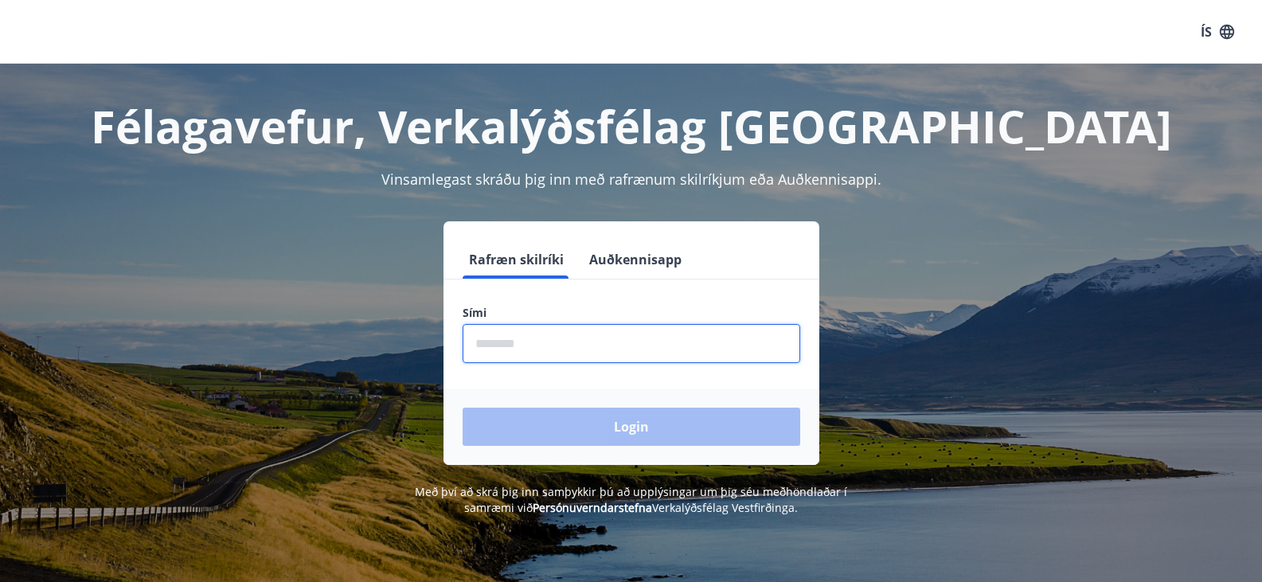
click at [522, 344] on input "phone" at bounding box center [630, 343] width 337 height 39
type input "********"
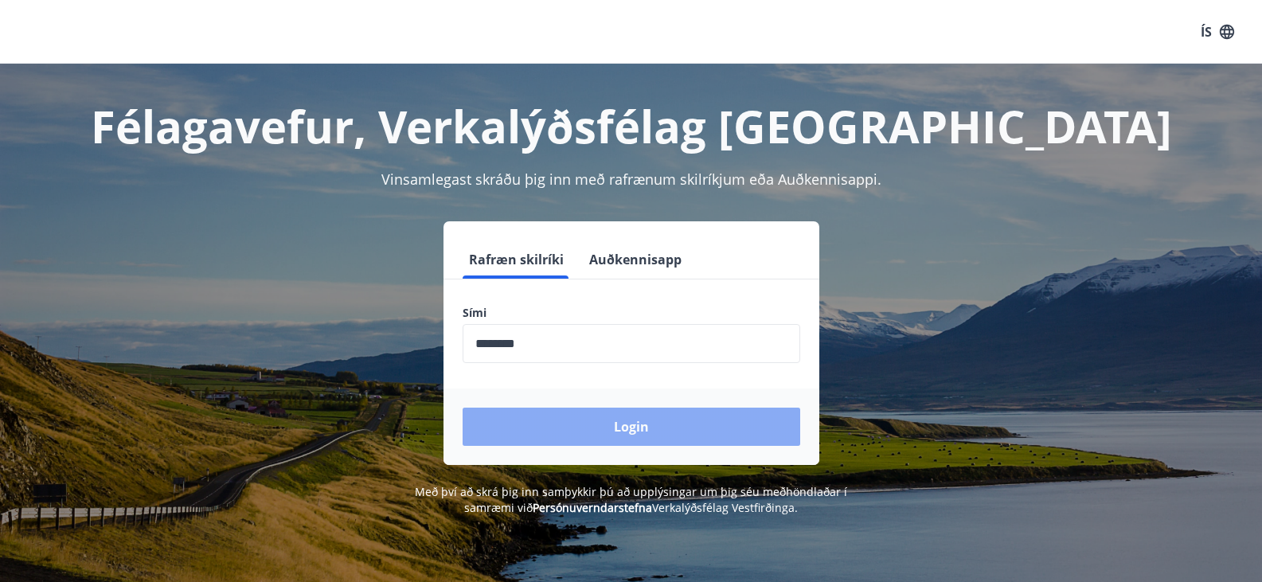
click at [619, 427] on button "Login" at bounding box center [630, 427] width 337 height 38
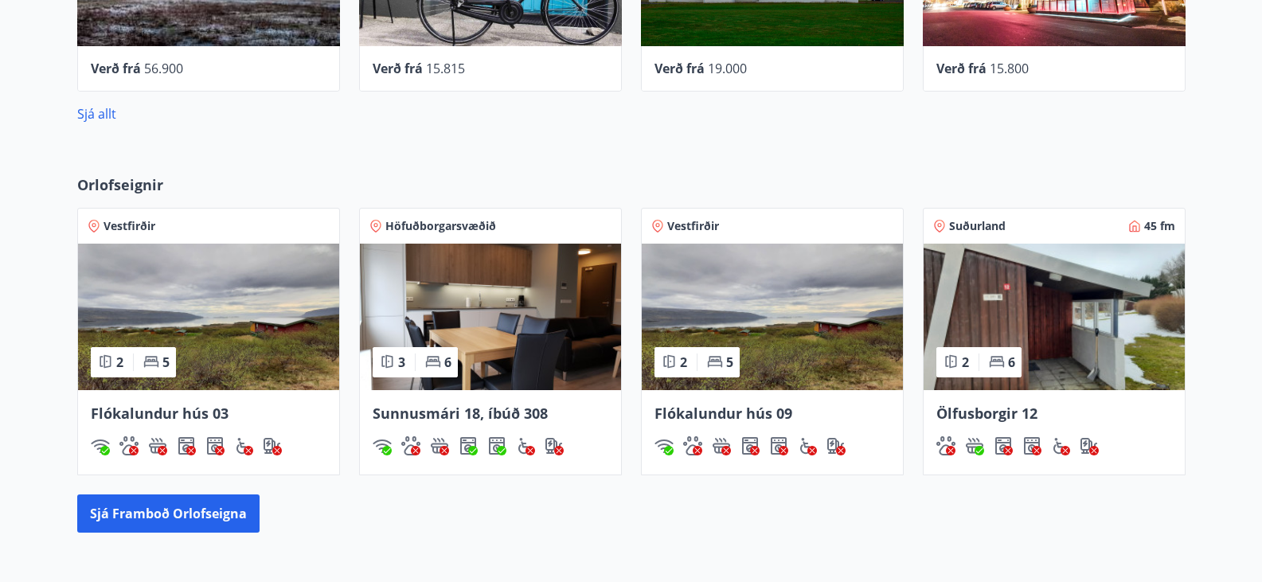
scroll to position [860, 0]
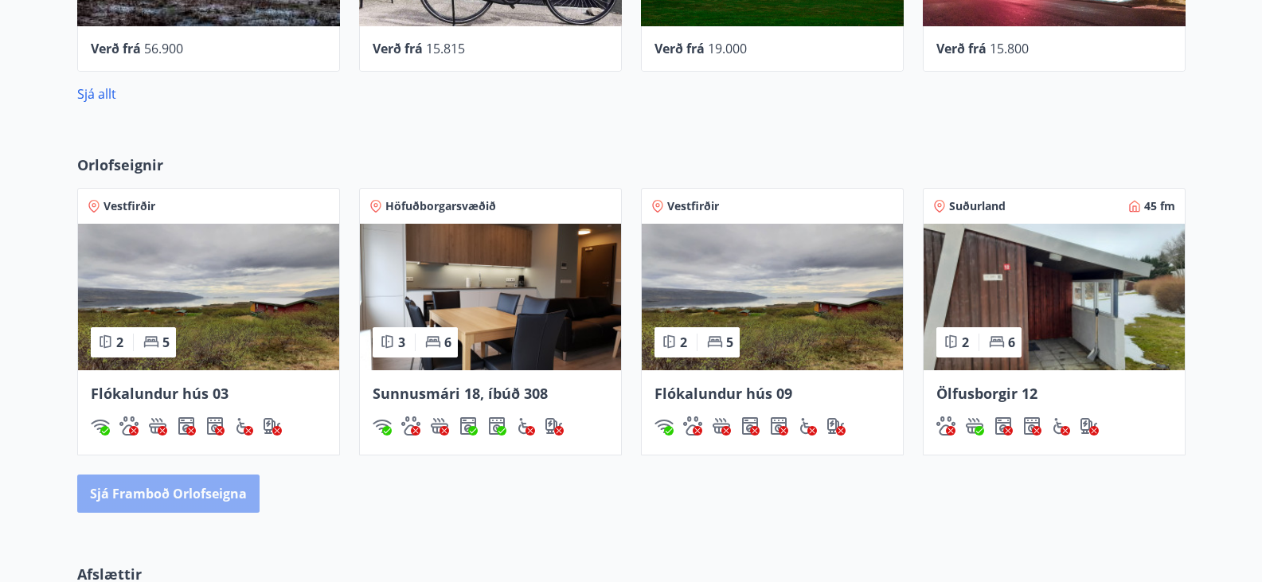
click at [168, 489] on button "Sjá framboð orlofseigna" at bounding box center [168, 493] width 182 height 38
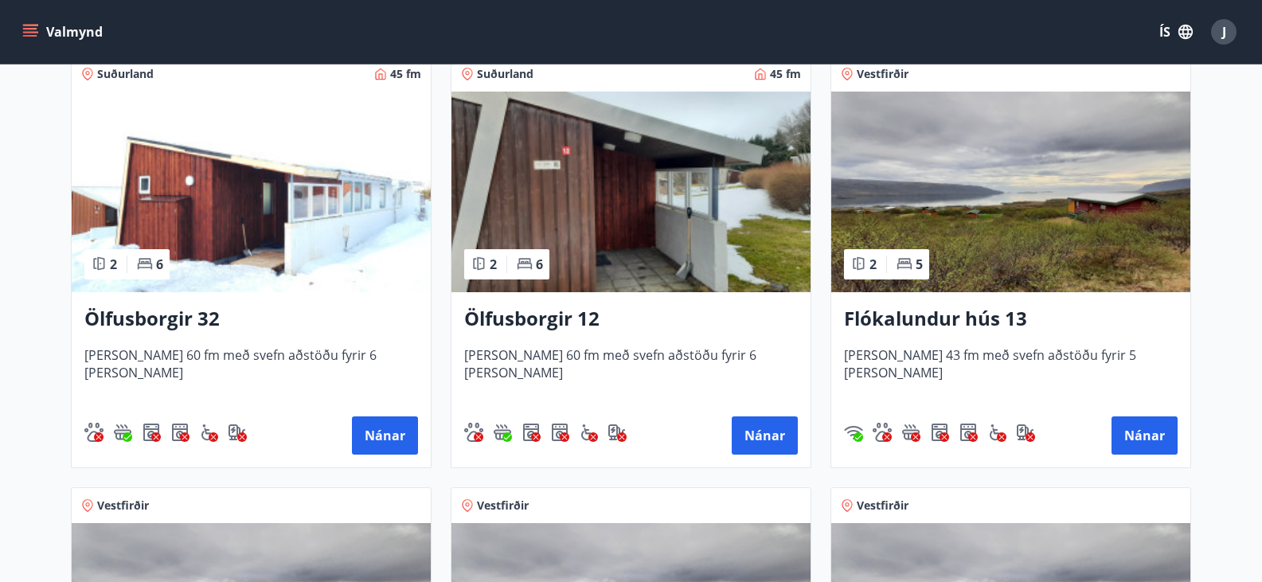
scroll to position [2038, 0]
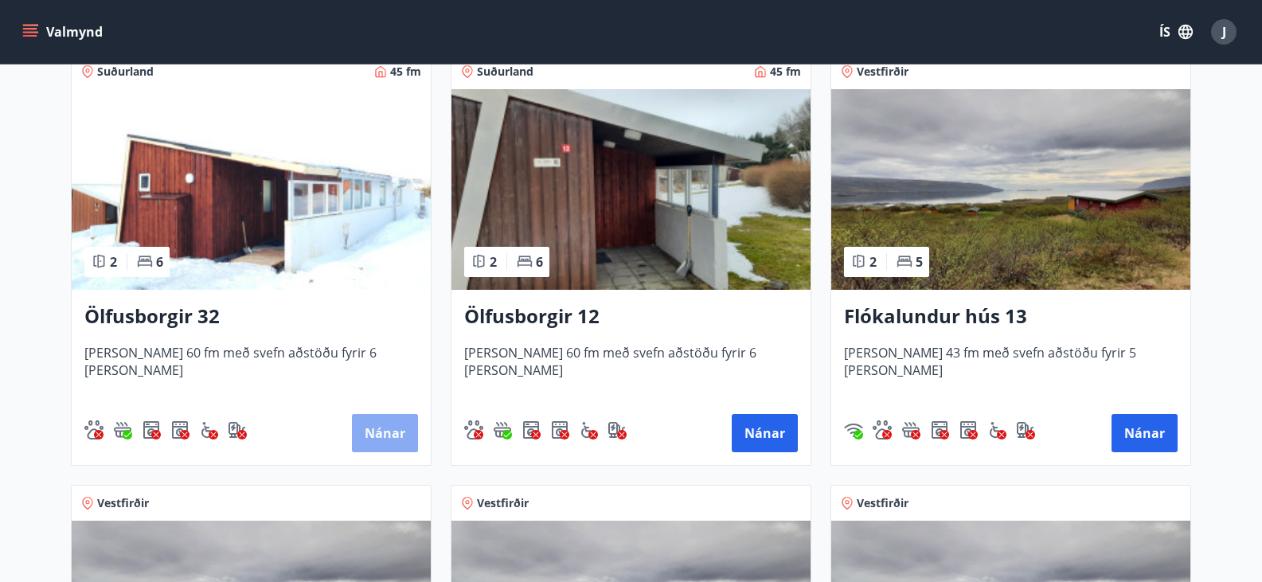
click at [383, 434] on button "Nánar" at bounding box center [385, 433] width 66 height 38
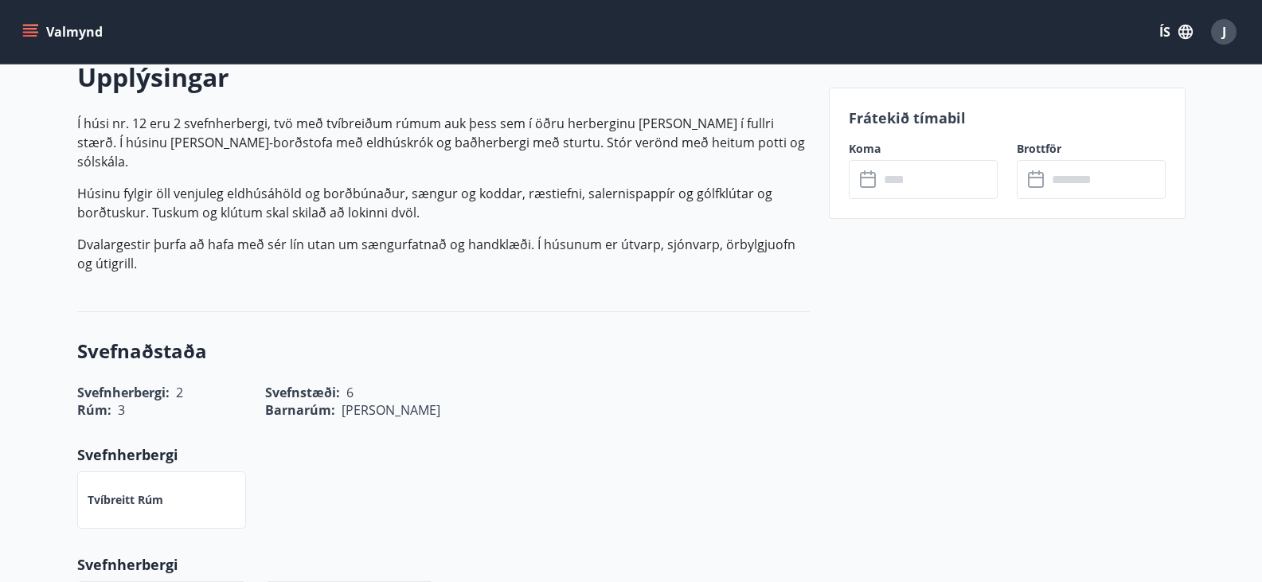
scroll to position [478, 0]
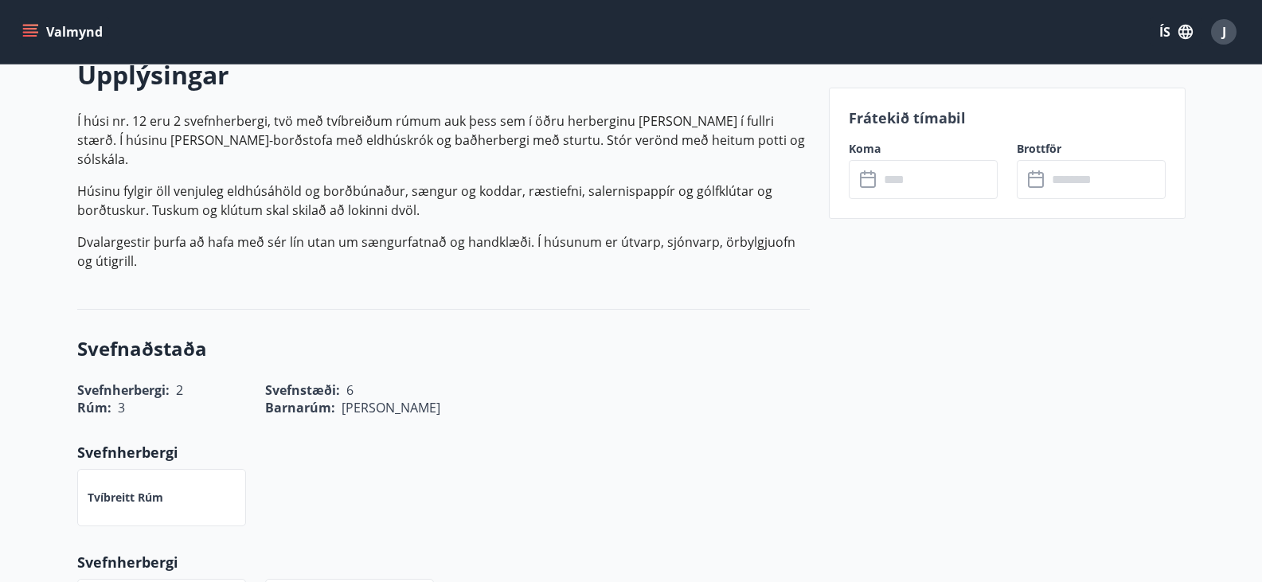
click at [897, 178] on input "text" at bounding box center [938, 179] width 119 height 39
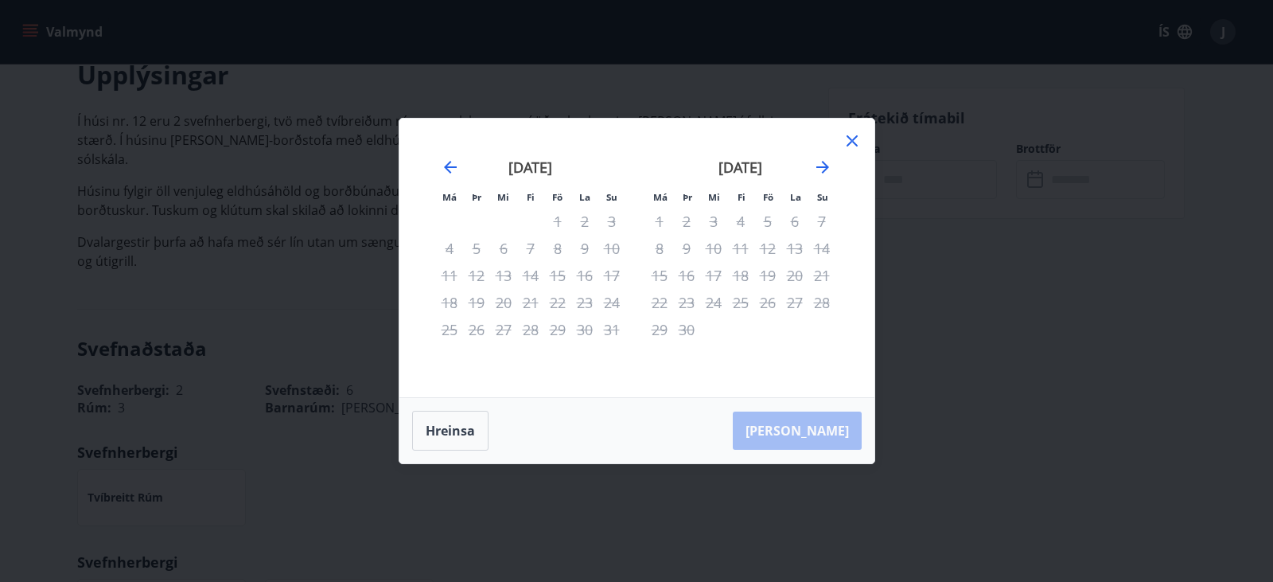
click at [852, 139] on icon at bounding box center [852, 140] width 19 height 19
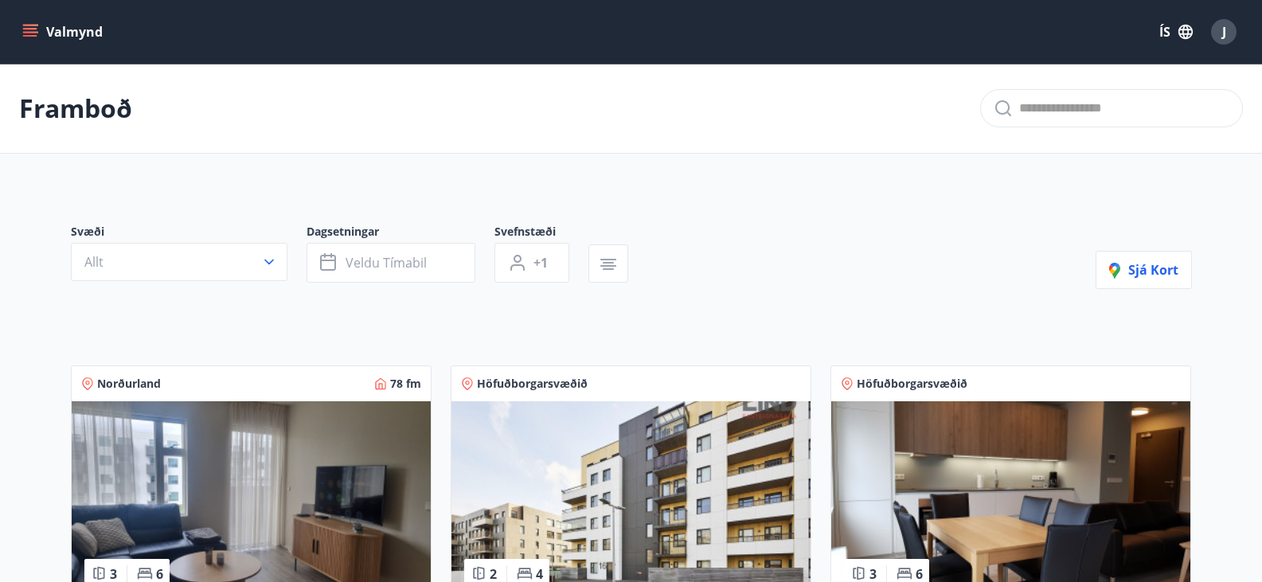
click at [638, 509] on img at bounding box center [630, 501] width 359 height 201
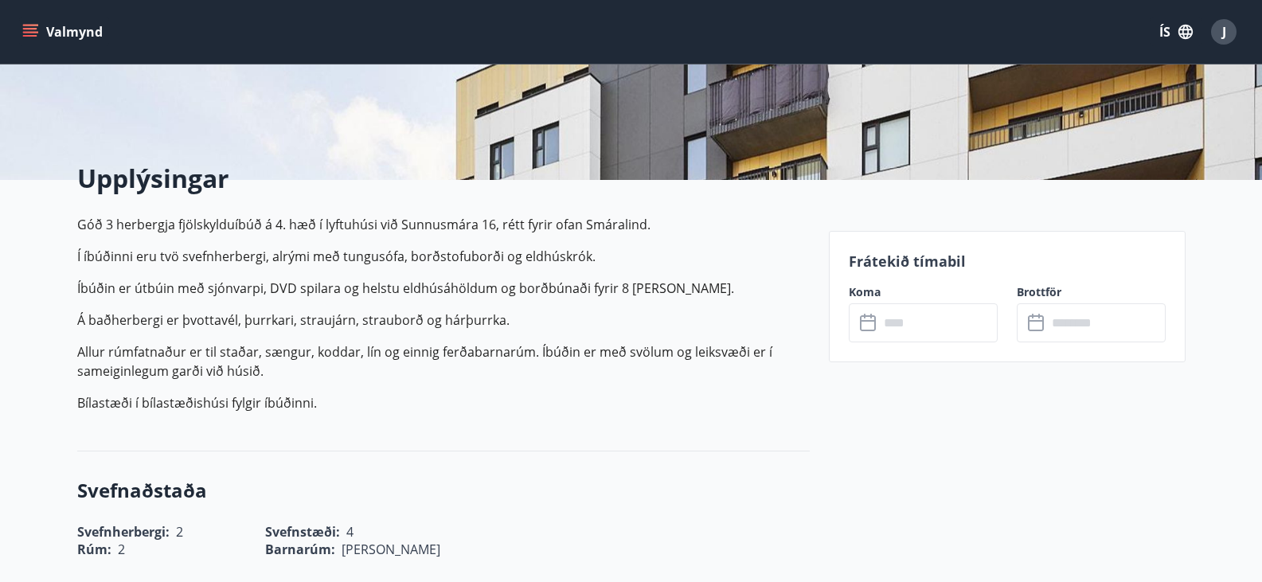
scroll to position [318, 0]
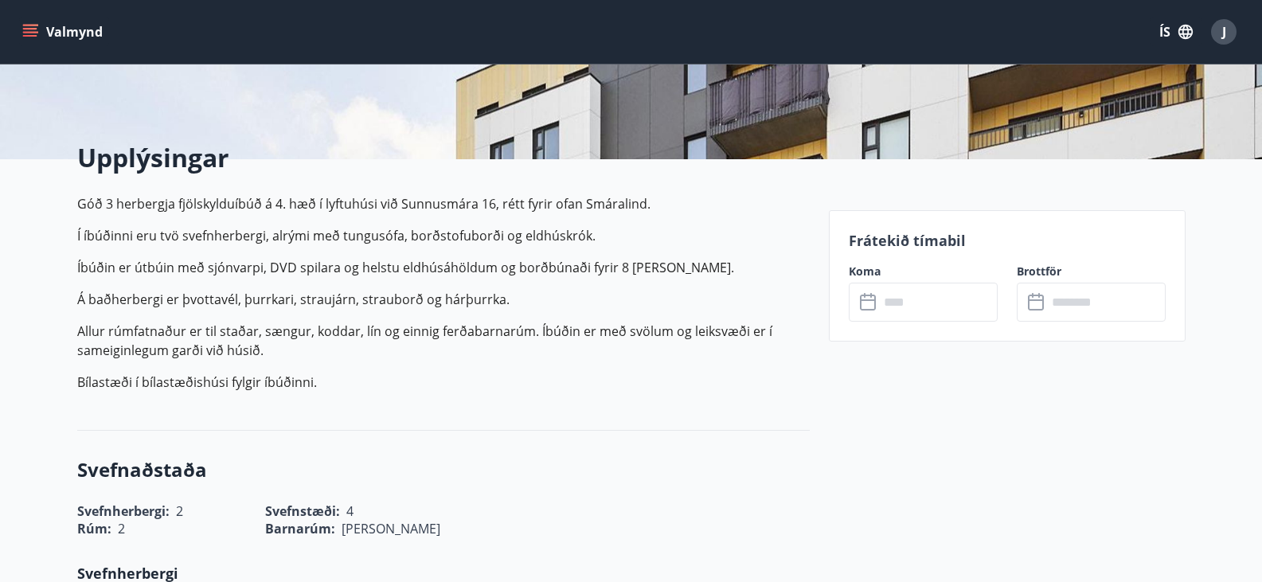
click at [868, 301] on icon at bounding box center [869, 302] width 19 height 19
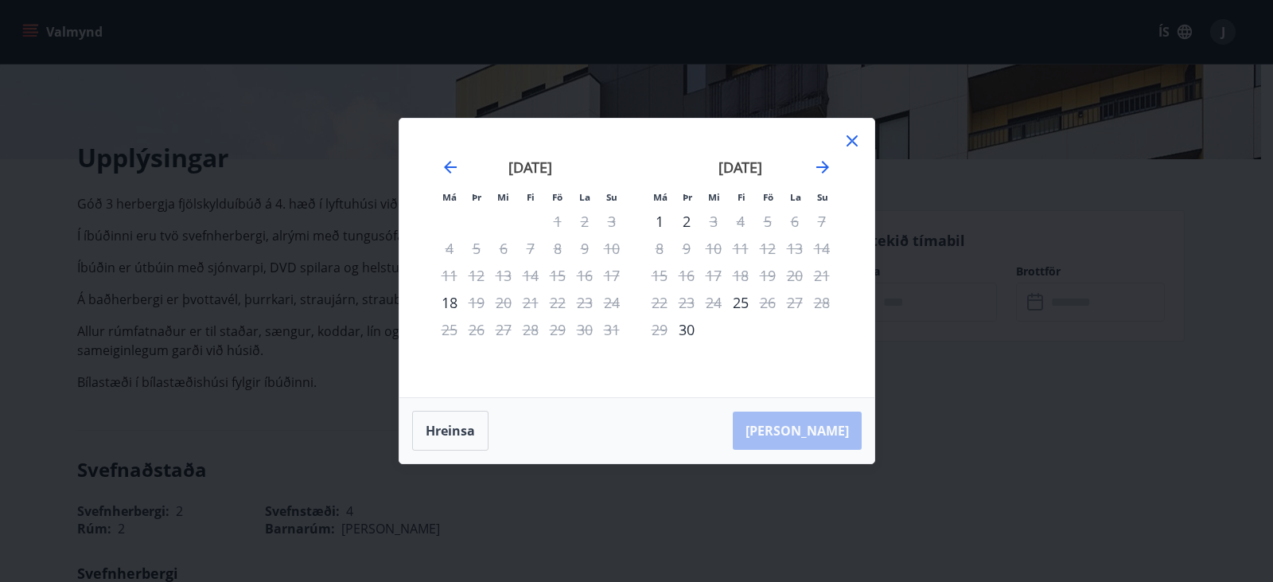
click at [853, 138] on icon at bounding box center [852, 140] width 19 height 19
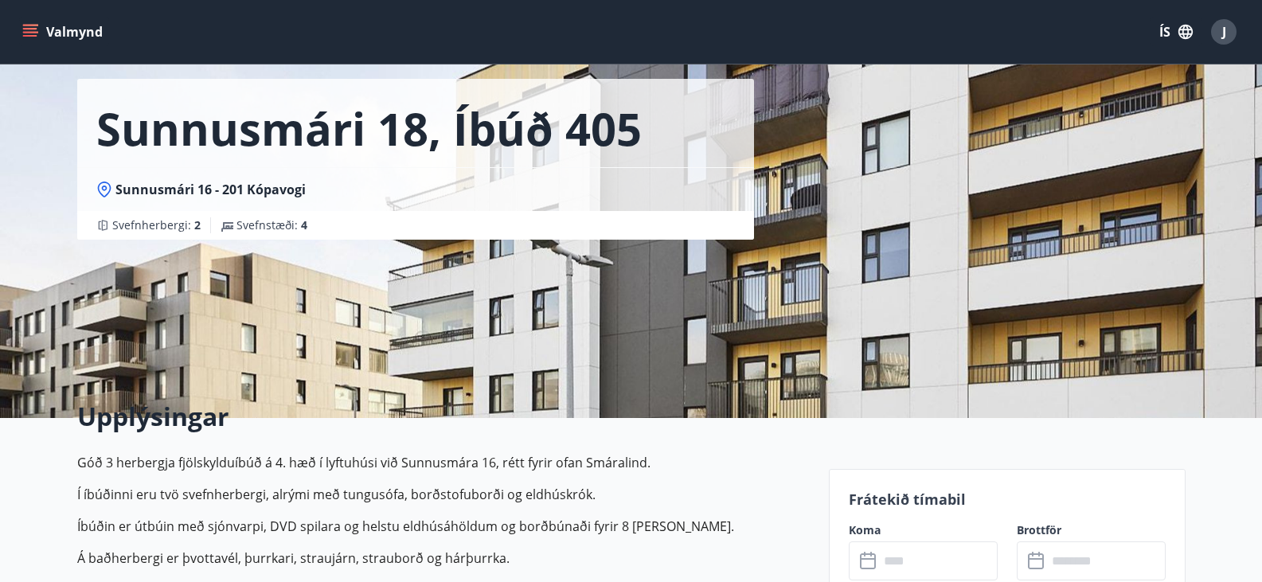
scroll to position [0, 0]
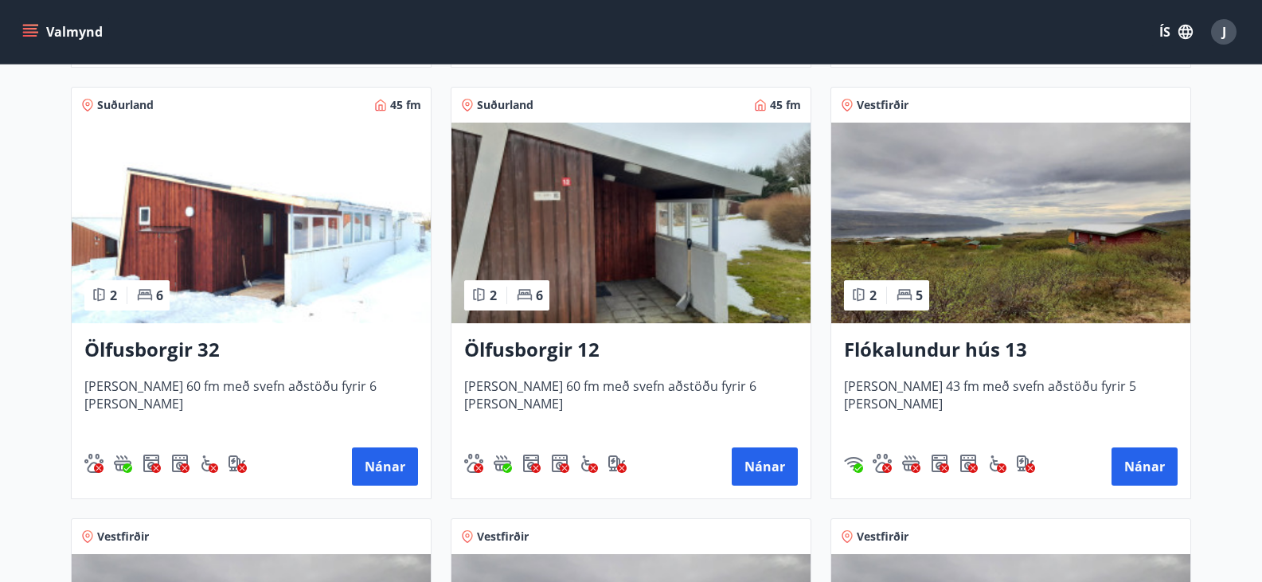
scroll to position [2006, 0]
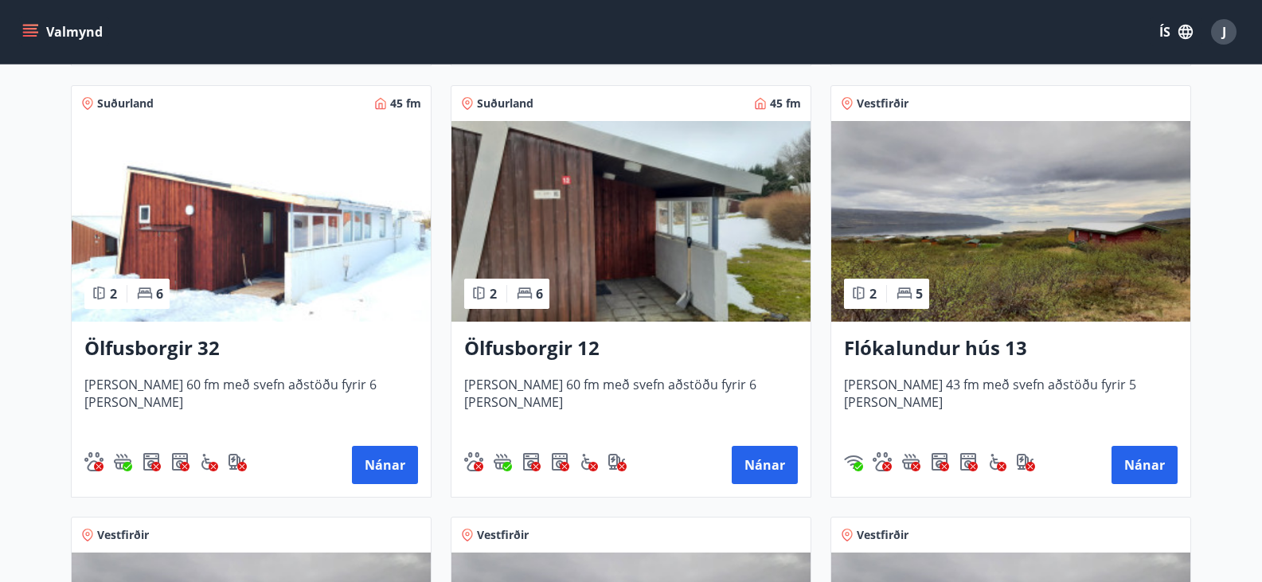
click at [641, 251] on img at bounding box center [630, 221] width 359 height 201
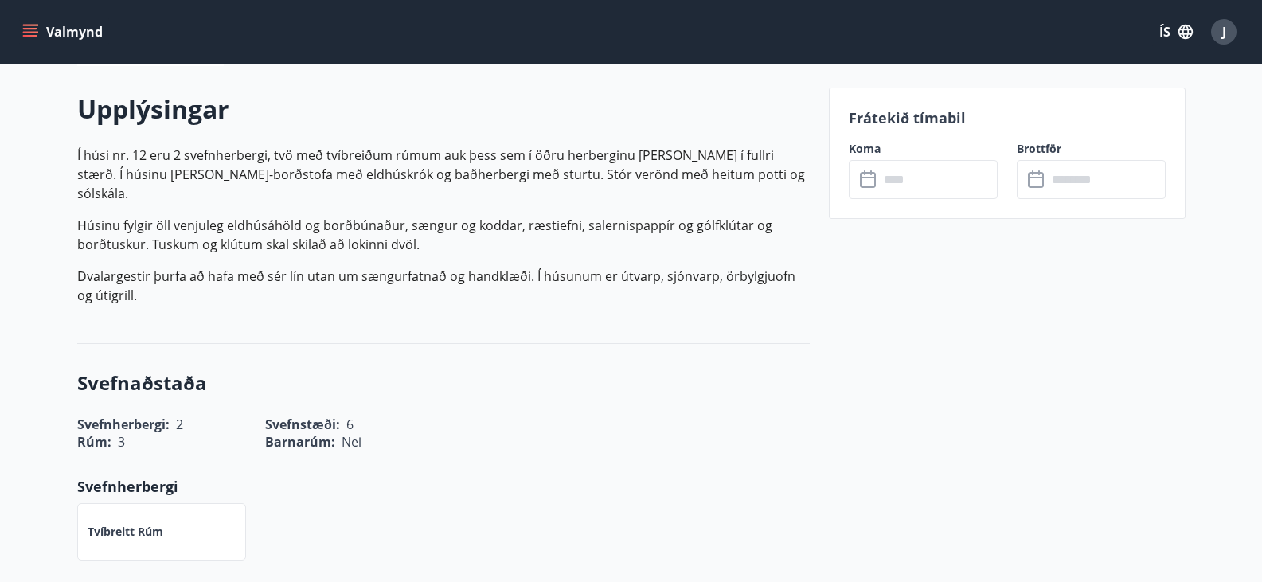
scroll to position [446, 0]
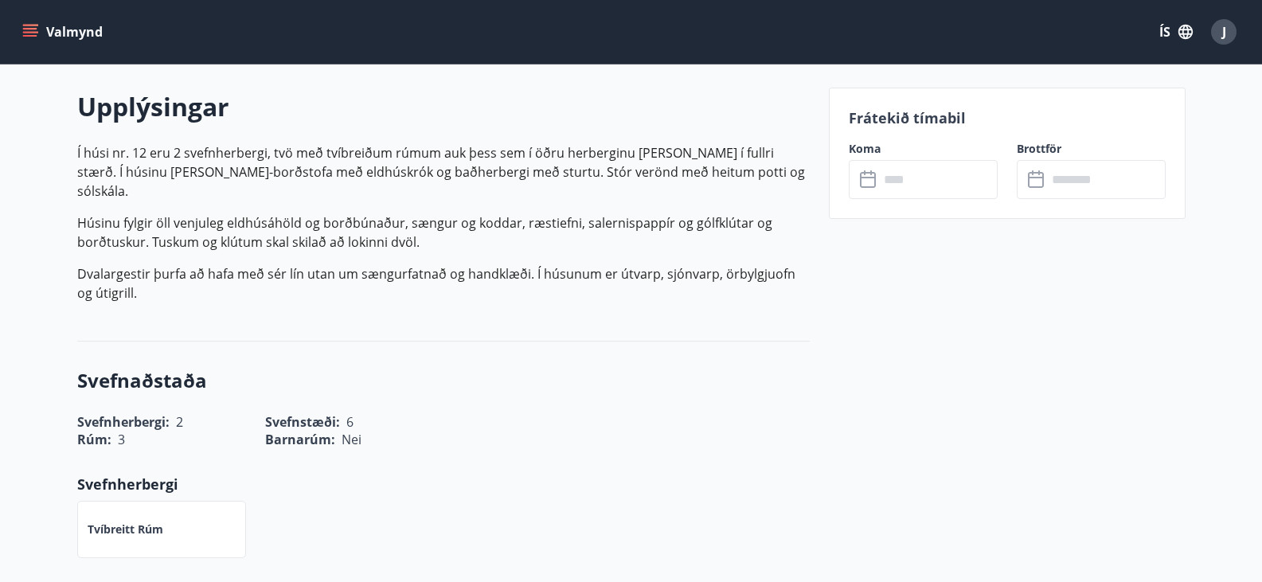
click at [899, 180] on input "text" at bounding box center [938, 179] width 119 height 39
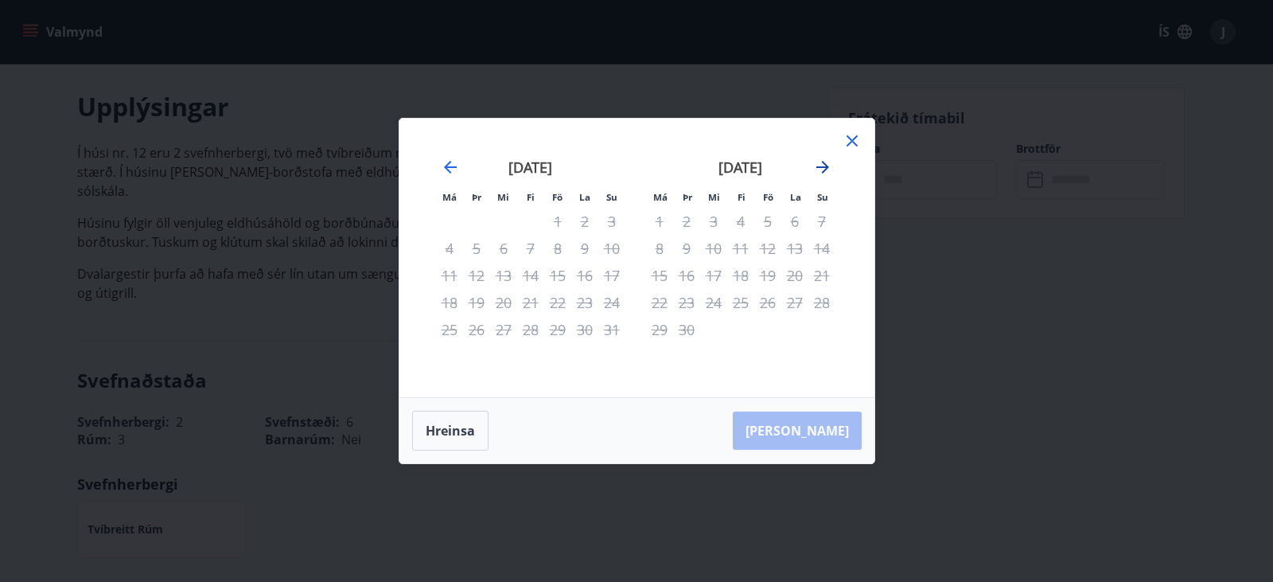
click at [821, 164] on icon "Move forward to switch to the next month." at bounding box center [822, 167] width 19 height 19
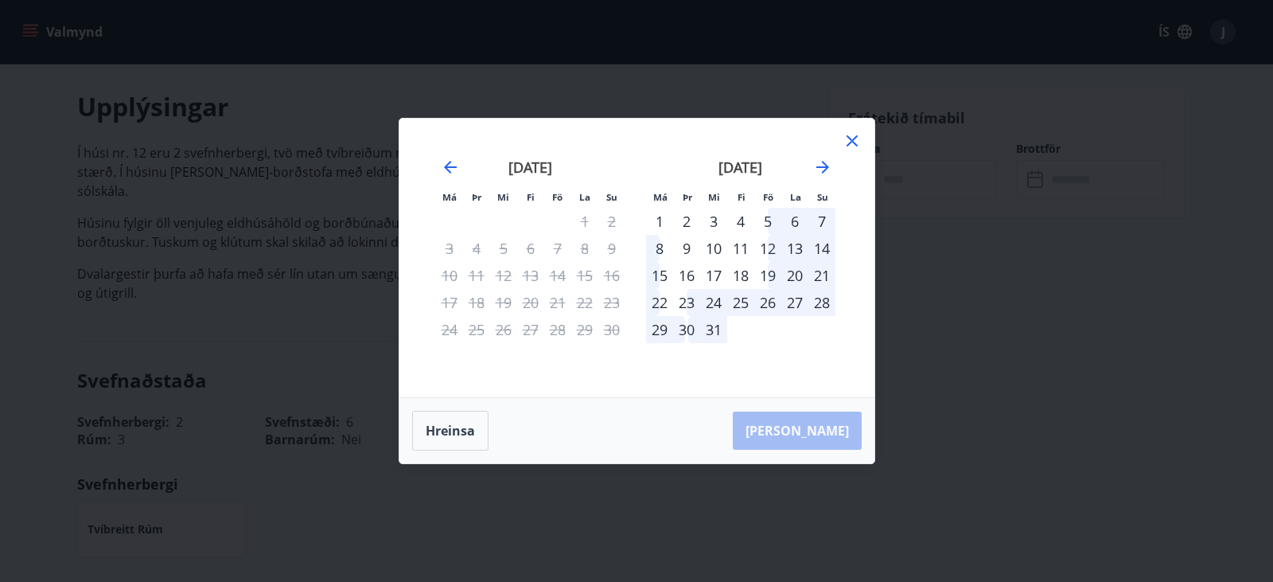
click at [850, 137] on icon at bounding box center [852, 140] width 19 height 19
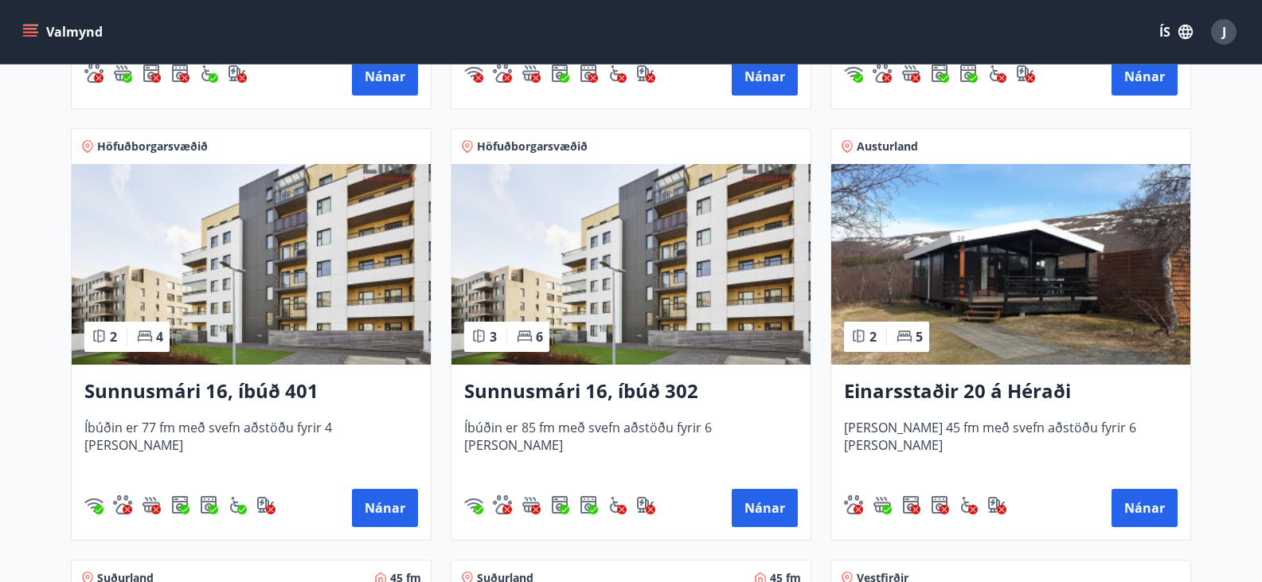
scroll to position [1530, 0]
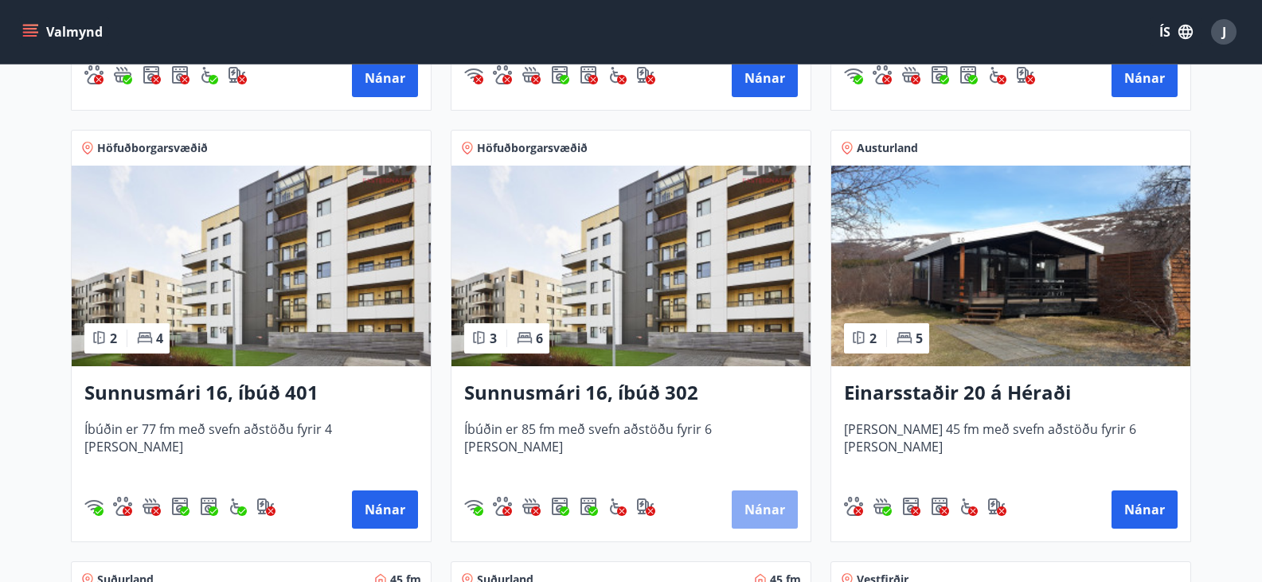
click at [755, 504] on button "Nánar" at bounding box center [764, 509] width 66 height 38
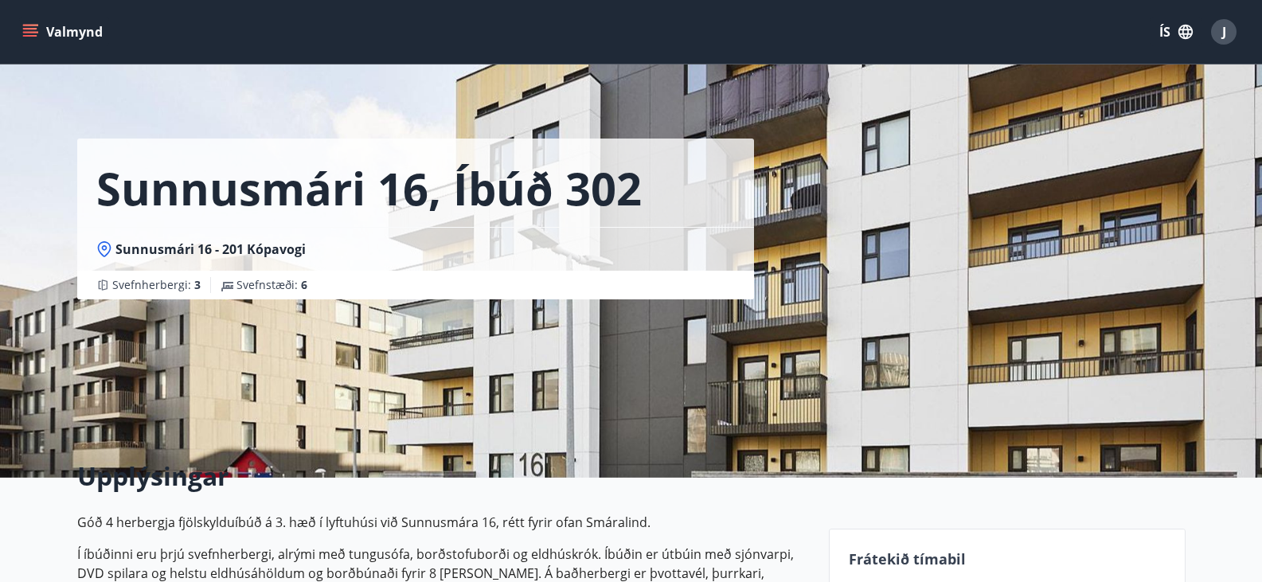
click at [755, 504] on div "Upplýsingar Góð 4 herbergja fjölskylduíbúð á 3. hæð í lyftuhúsi við Sunnusmára …" at bounding box center [443, 584] width 732 height 252
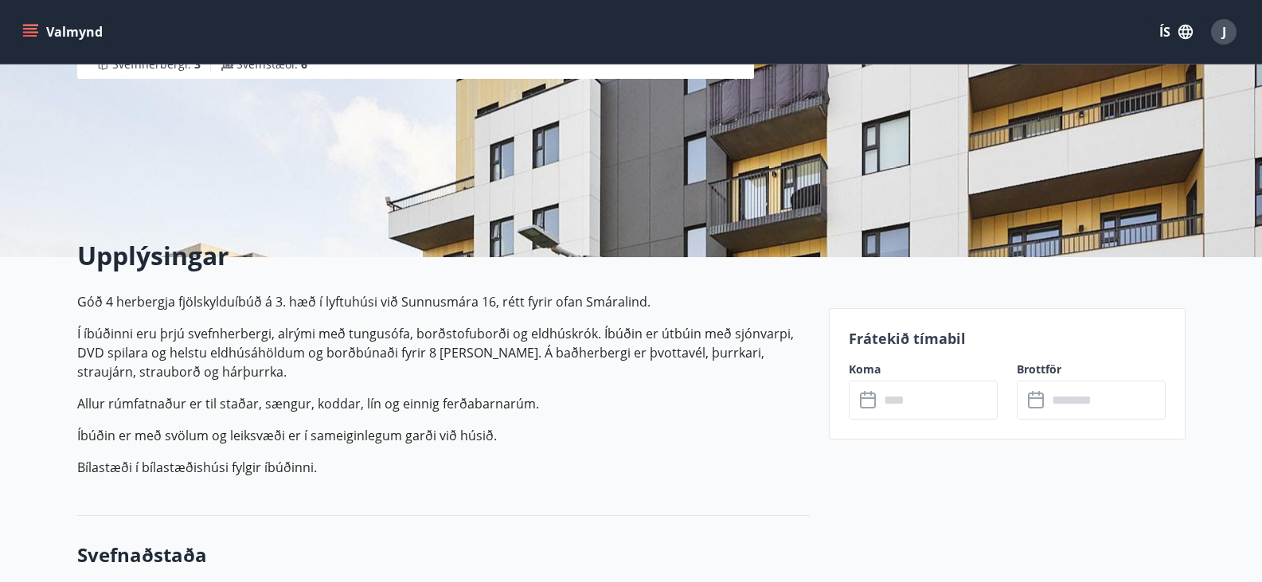
scroll to position [255, 0]
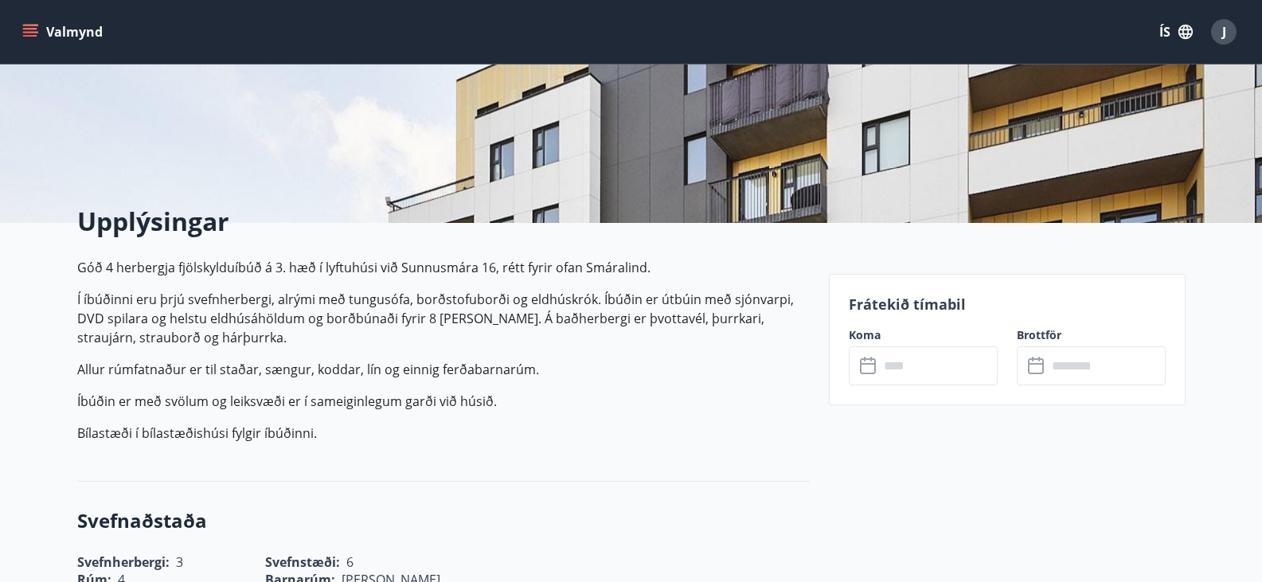
click at [865, 366] on icon at bounding box center [869, 366] width 19 height 19
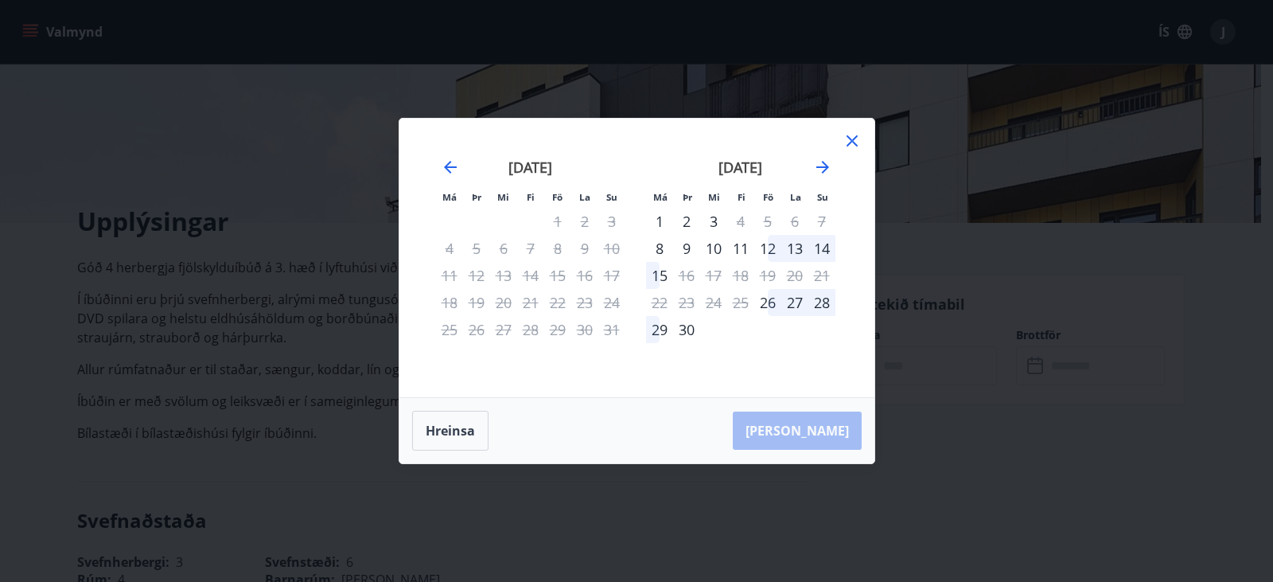
click at [854, 138] on icon at bounding box center [852, 140] width 11 height 11
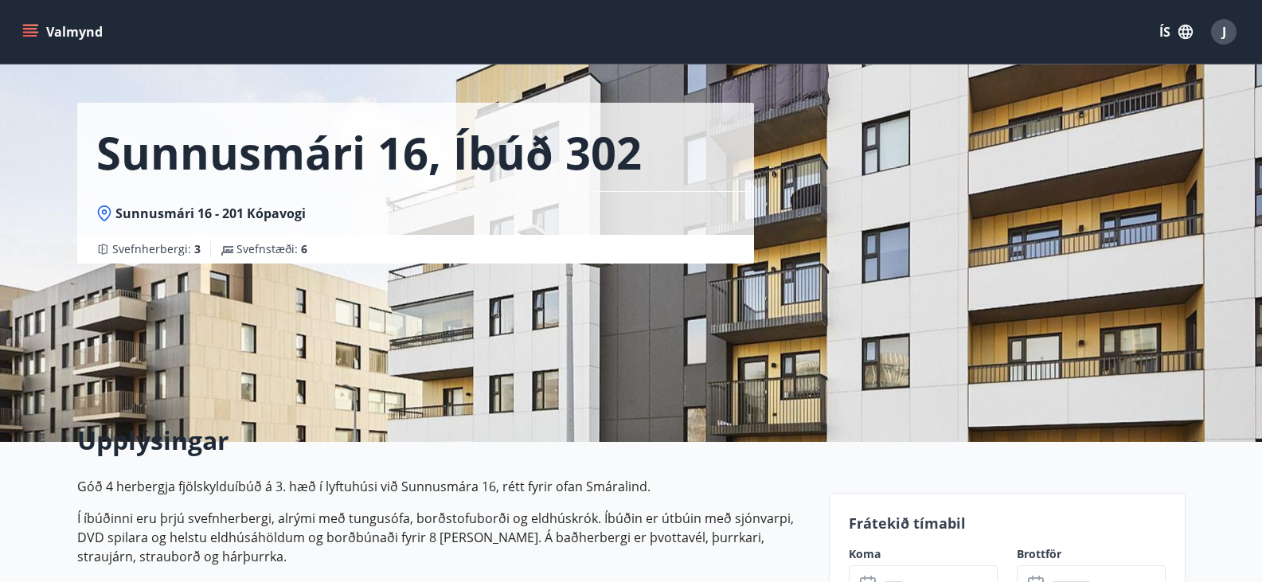
scroll to position [0, 0]
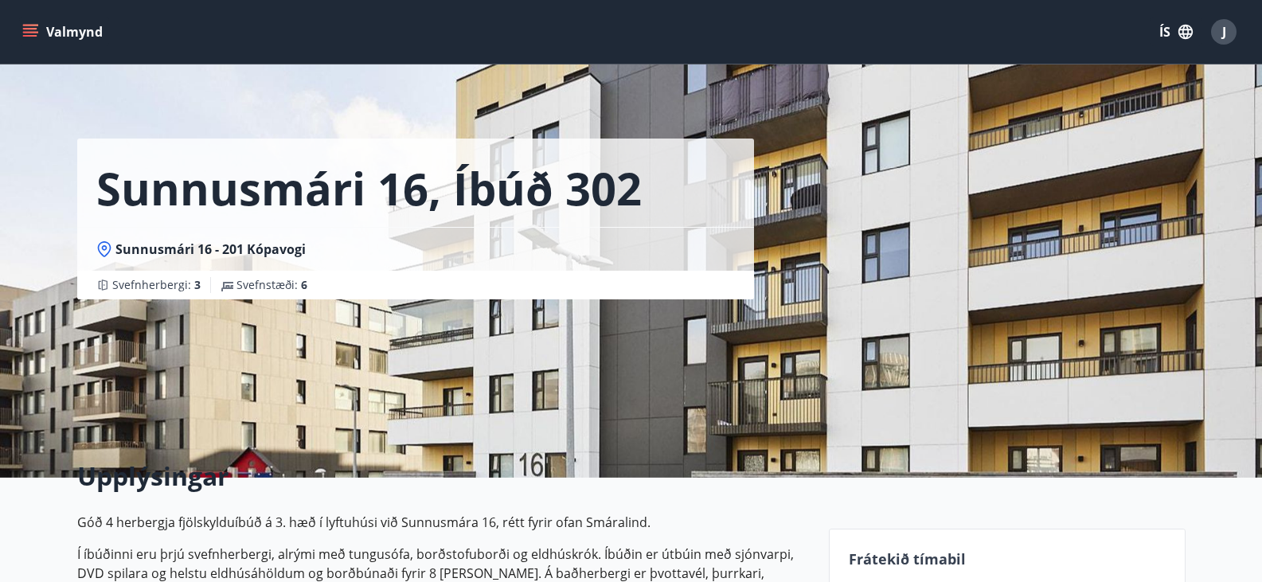
click at [57, 30] on button "Valmynd" at bounding box center [64, 32] width 90 height 29
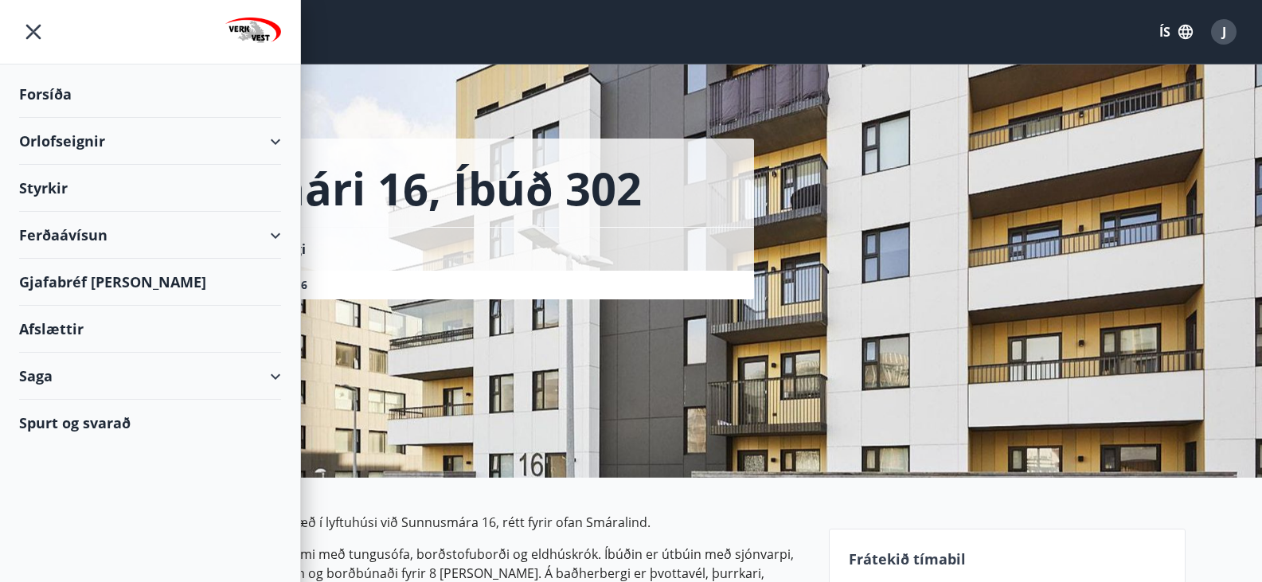
click at [76, 233] on div "Ferðaávísun" at bounding box center [150, 235] width 262 height 47
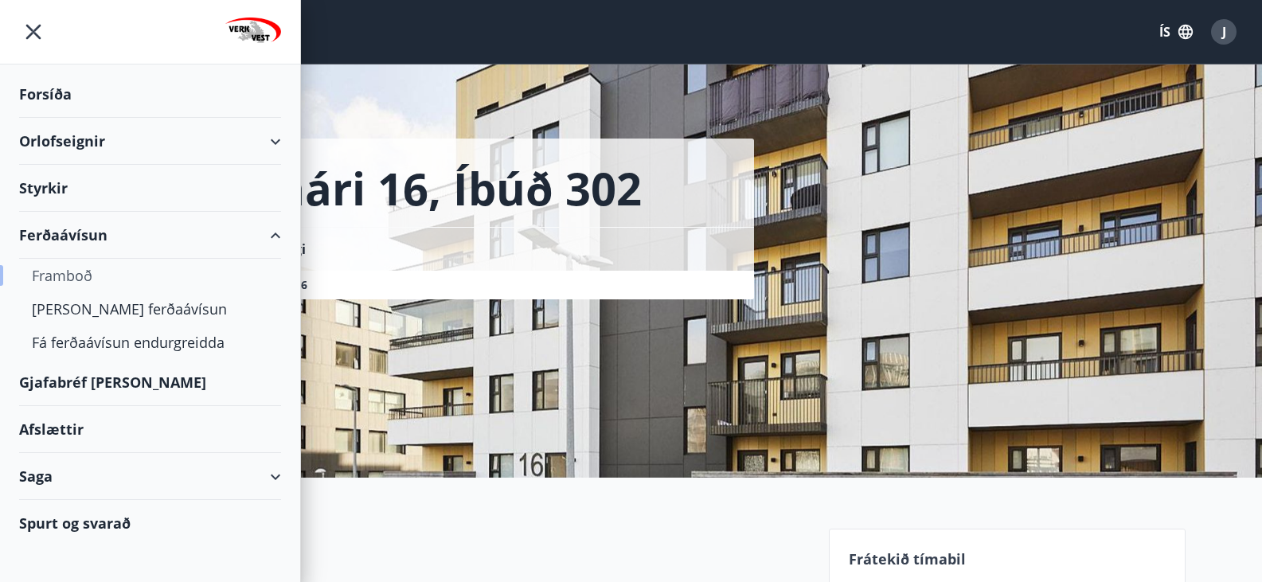
click at [64, 275] on div "Framboð" at bounding box center [150, 275] width 236 height 33
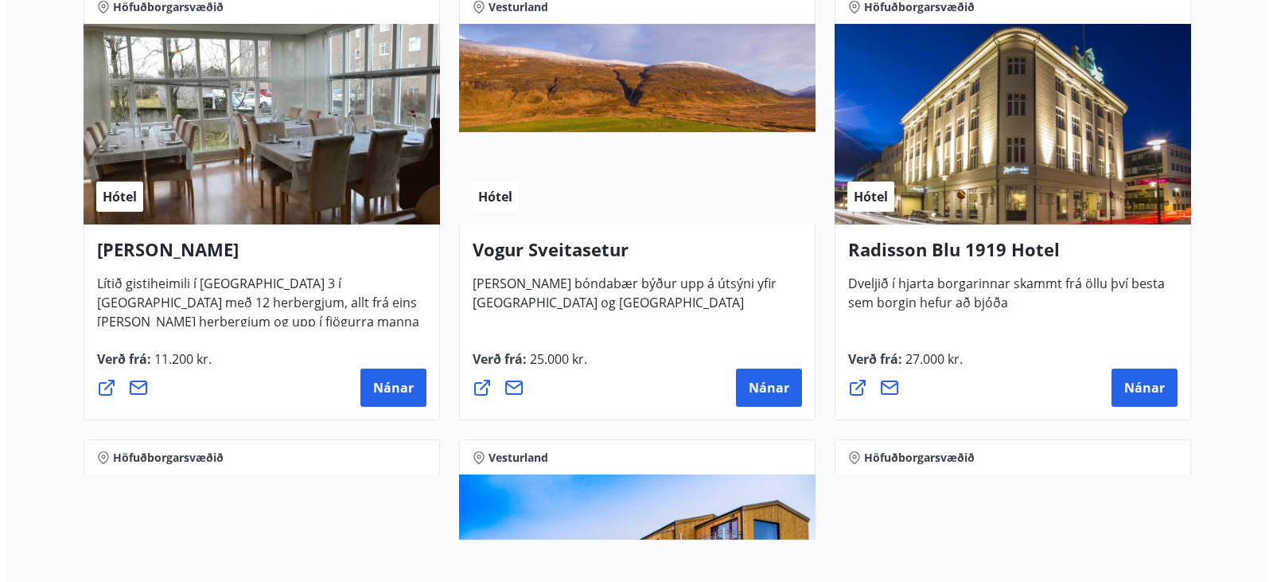
scroll to position [3024, 0]
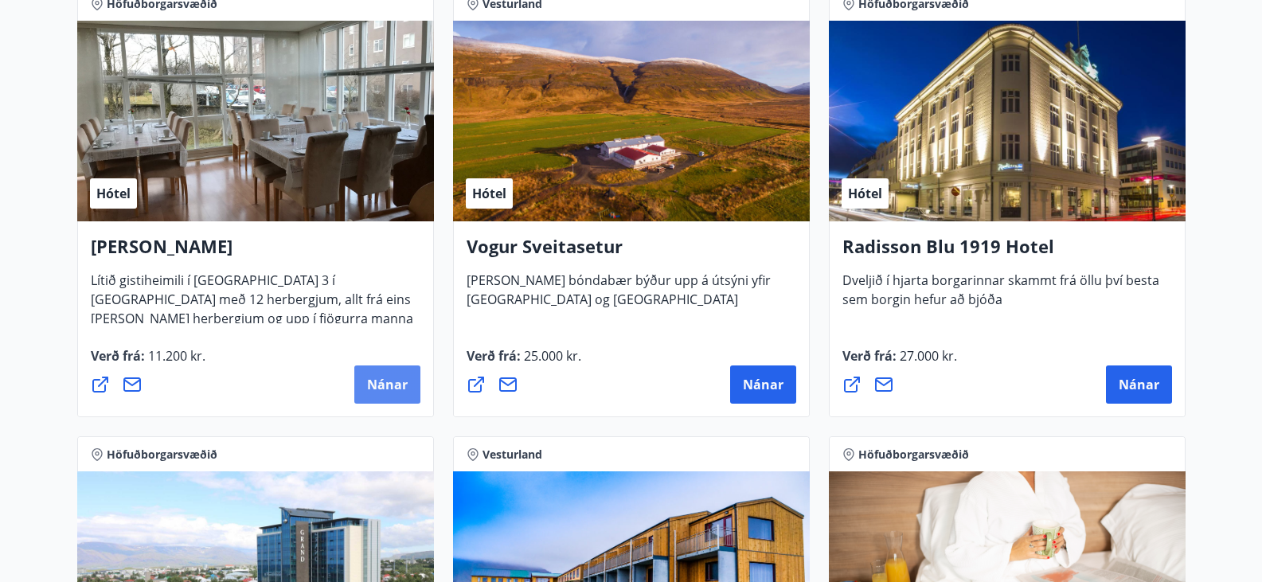
click at [385, 387] on span "Nánar" at bounding box center [387, 385] width 41 height 18
